Goal: Ask a question

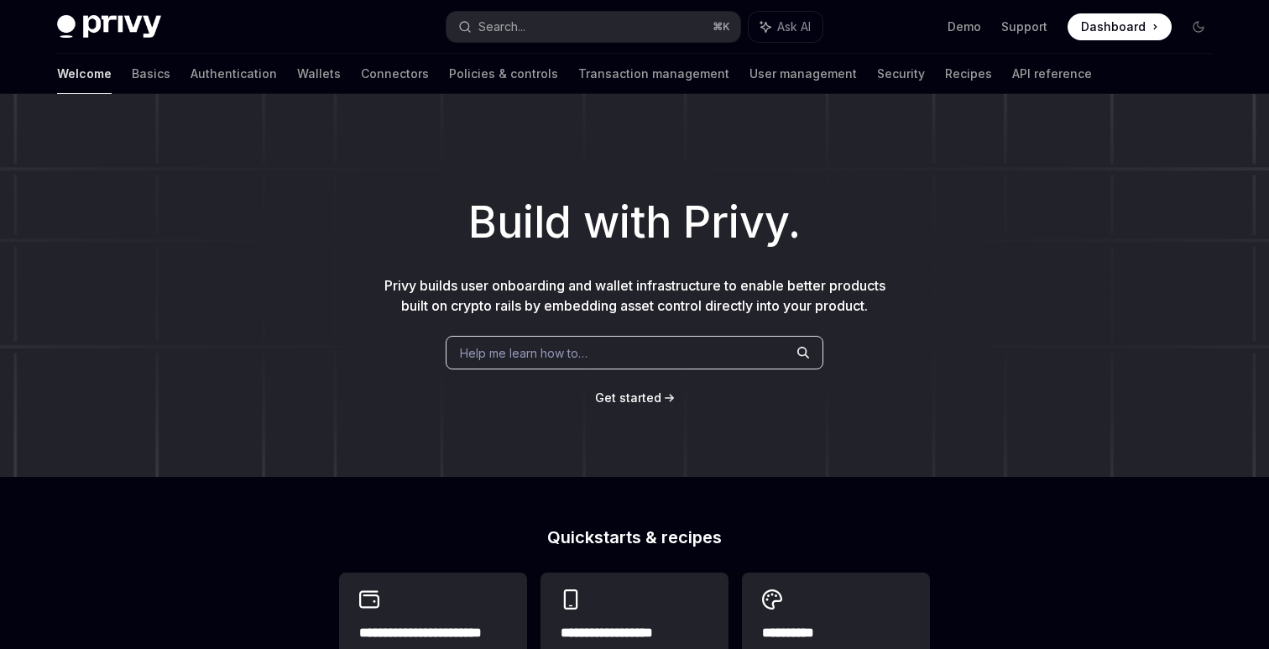
click at [1140, 26] on span "Dashboard" at bounding box center [1113, 26] width 65 height 17
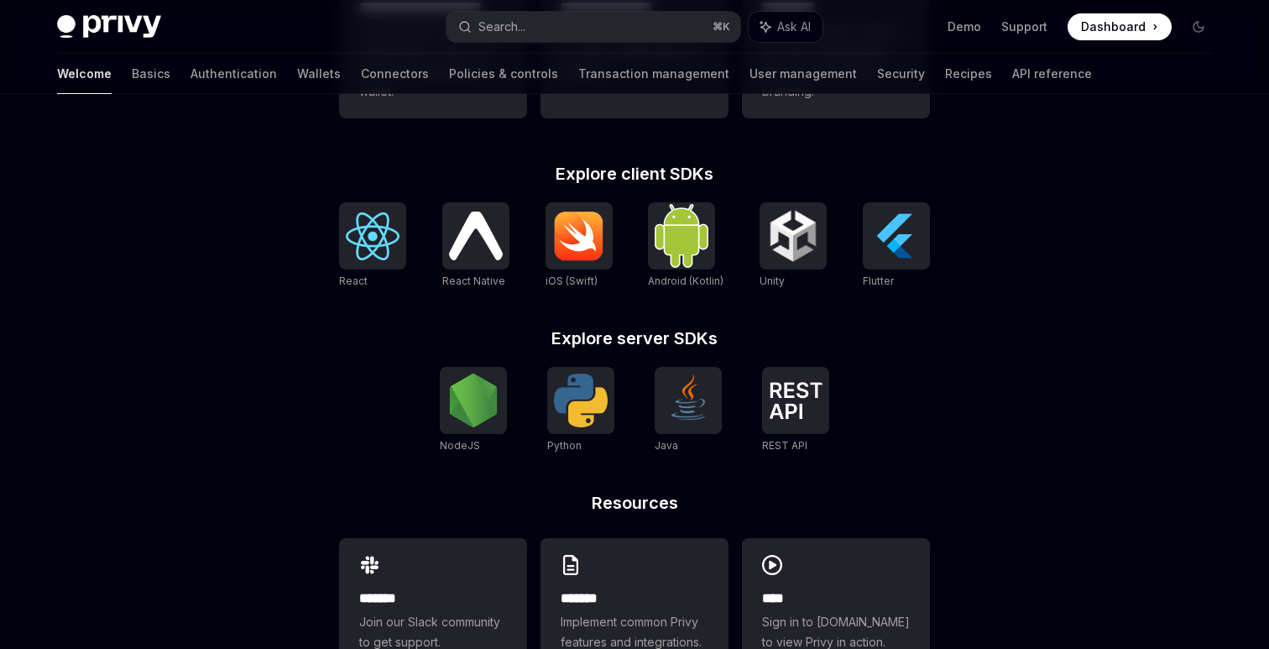
scroll to position [652, 0]
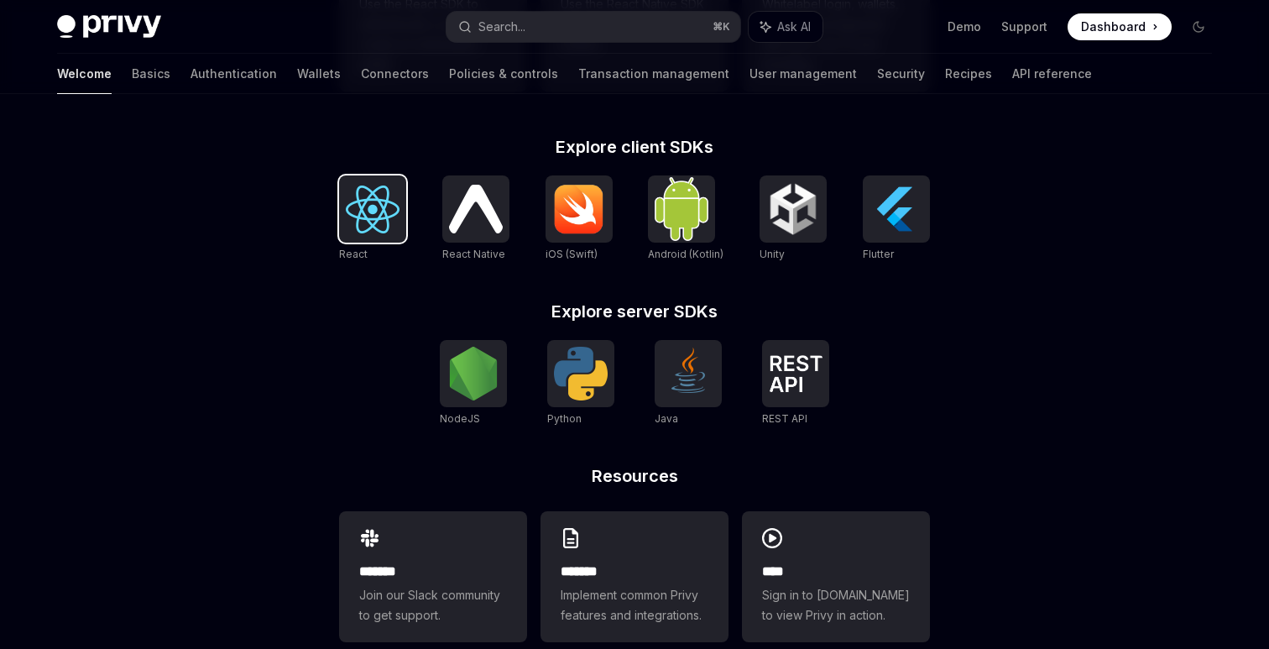
click at [385, 218] on img at bounding box center [373, 210] width 54 height 48
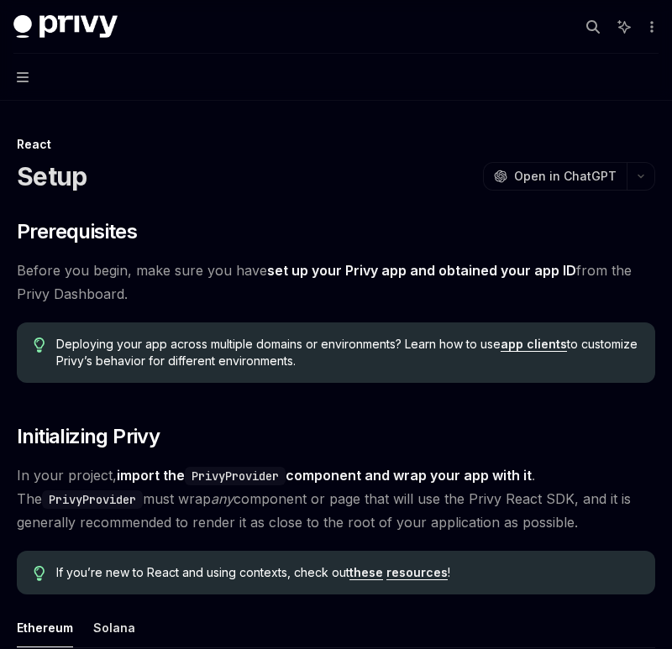
type textarea "*"
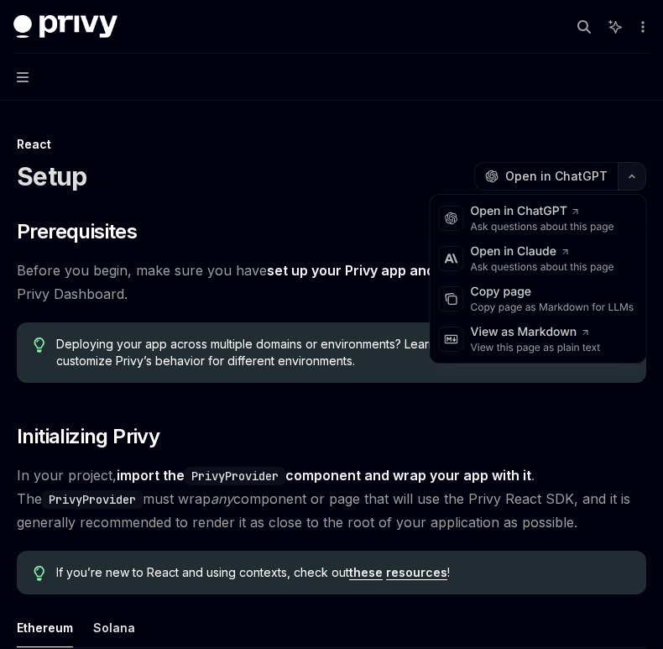
click at [640, 172] on button "button" at bounding box center [632, 176] width 29 height 29
click at [639, 172] on button "button" at bounding box center [632, 176] width 29 height 29
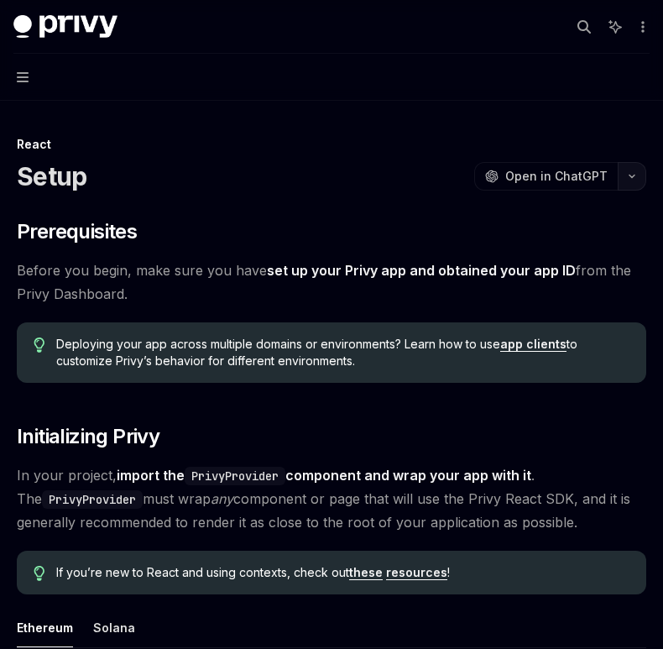
click at [639, 173] on icon "button" at bounding box center [632, 176] width 20 height 7
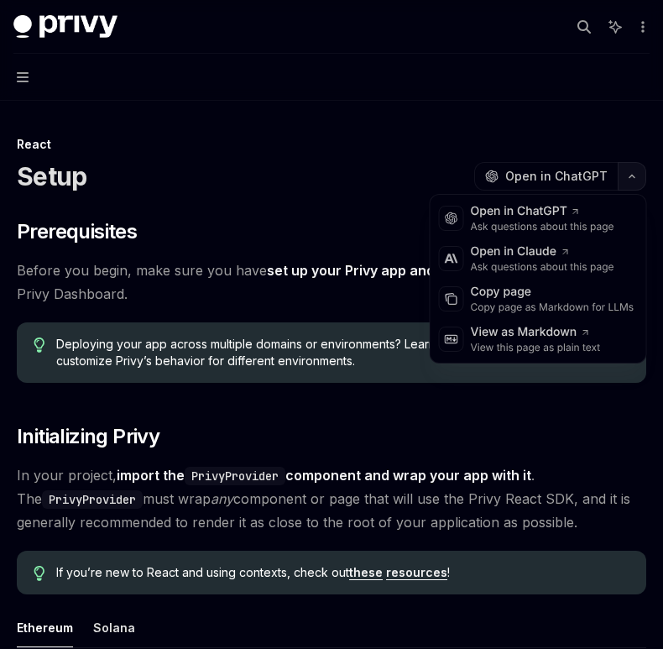
click at [639, 172] on button "button" at bounding box center [632, 176] width 29 height 29
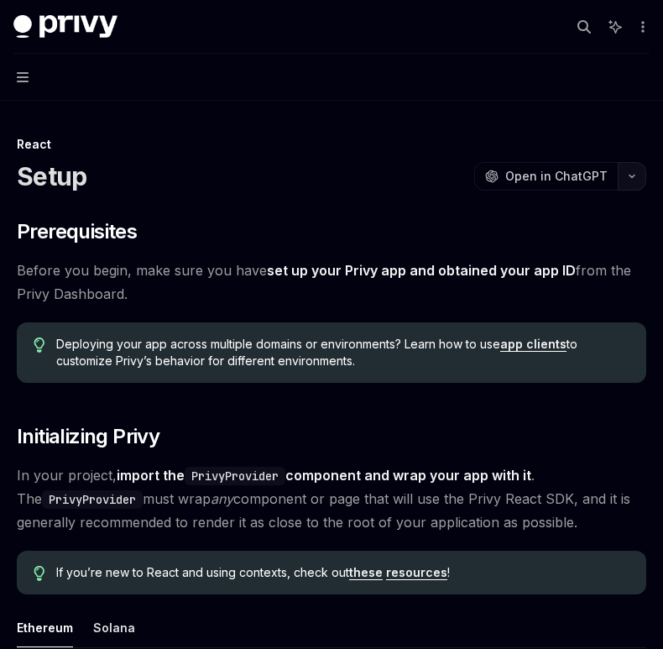
click at [639, 173] on icon "button" at bounding box center [632, 176] width 20 height 7
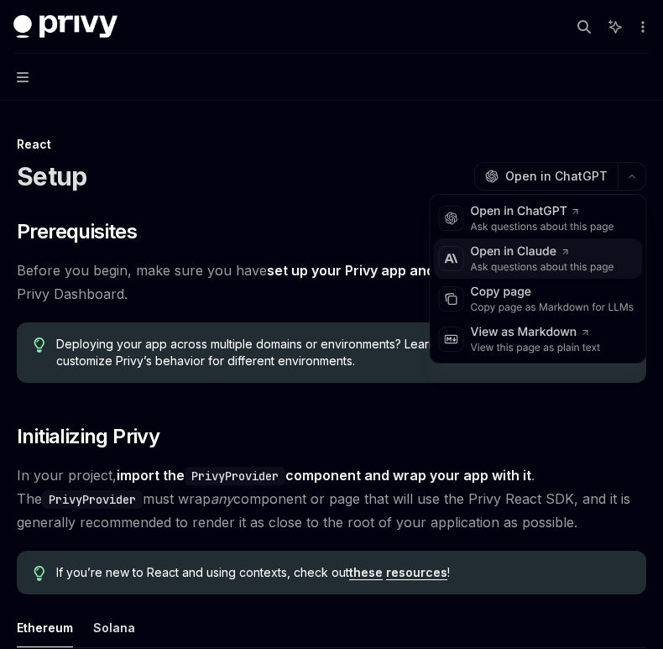
click at [547, 267] on div "Ask questions about this page" at bounding box center [543, 266] width 144 height 13
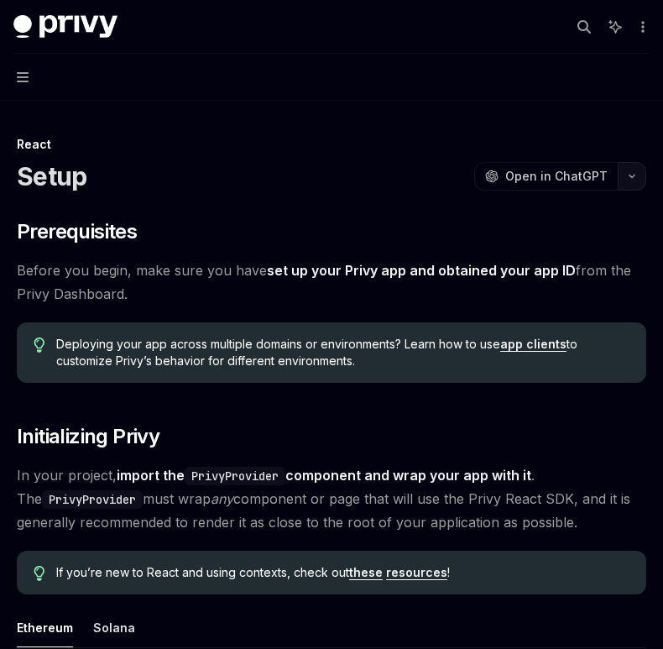
click at [629, 181] on button "button" at bounding box center [632, 176] width 29 height 29
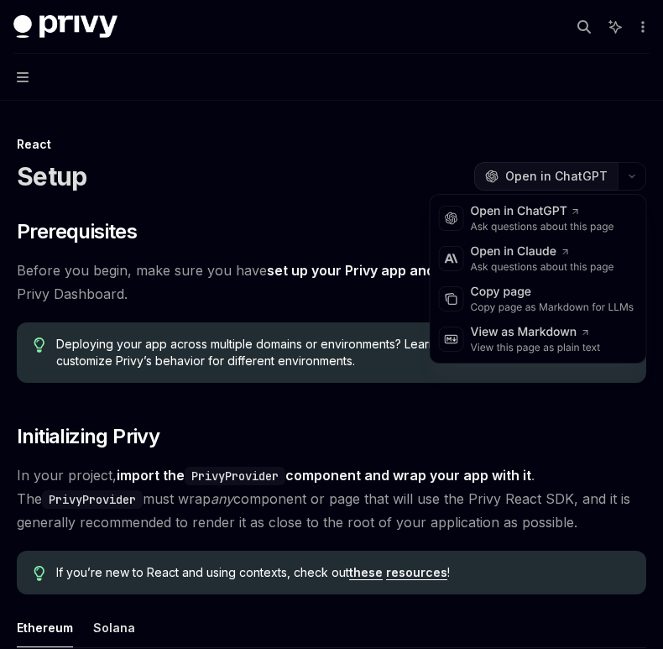
click at [567, 171] on span "Open in ChatGPT" at bounding box center [556, 176] width 102 height 17
